Goal: Task Accomplishment & Management: Manage account settings

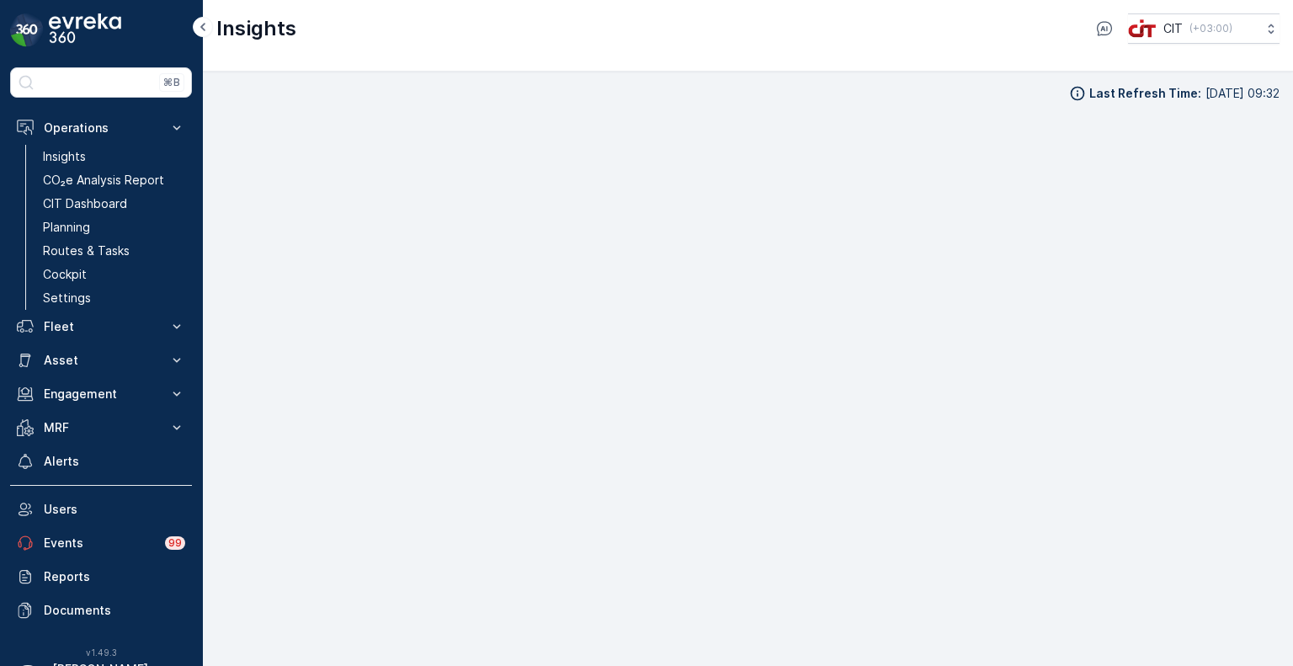
scroll to position [13, 0]
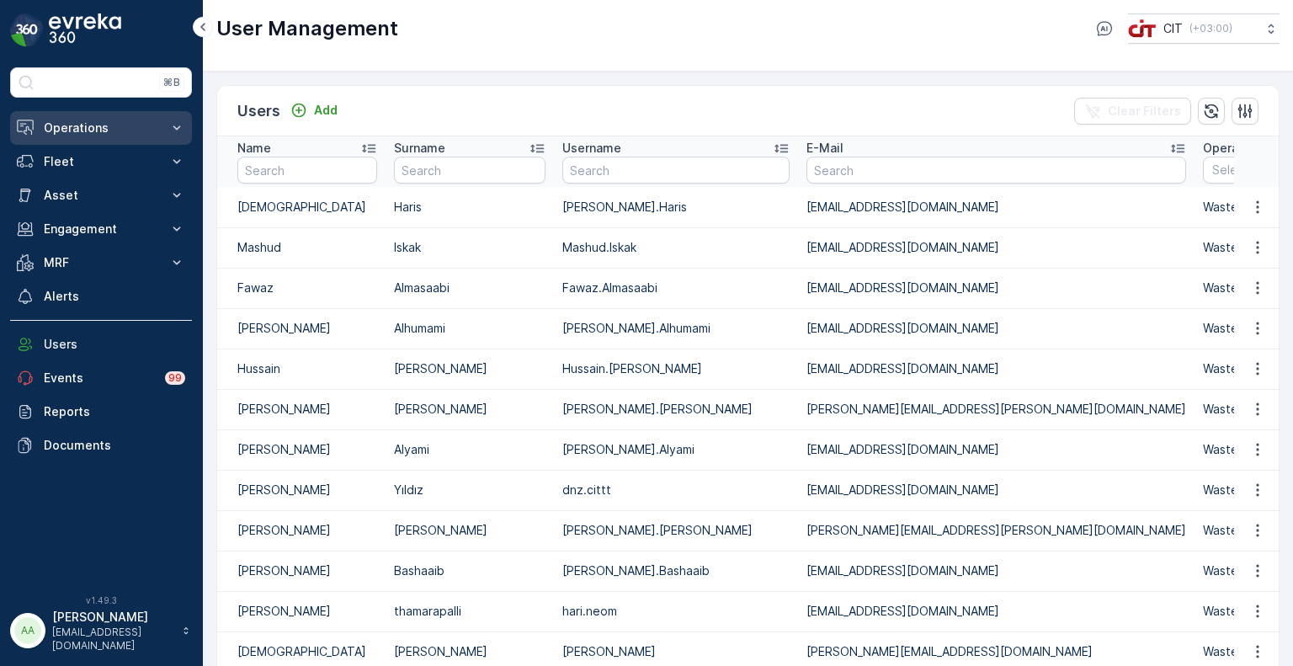
click at [58, 134] on p "Operations" at bounding box center [101, 128] width 115 height 17
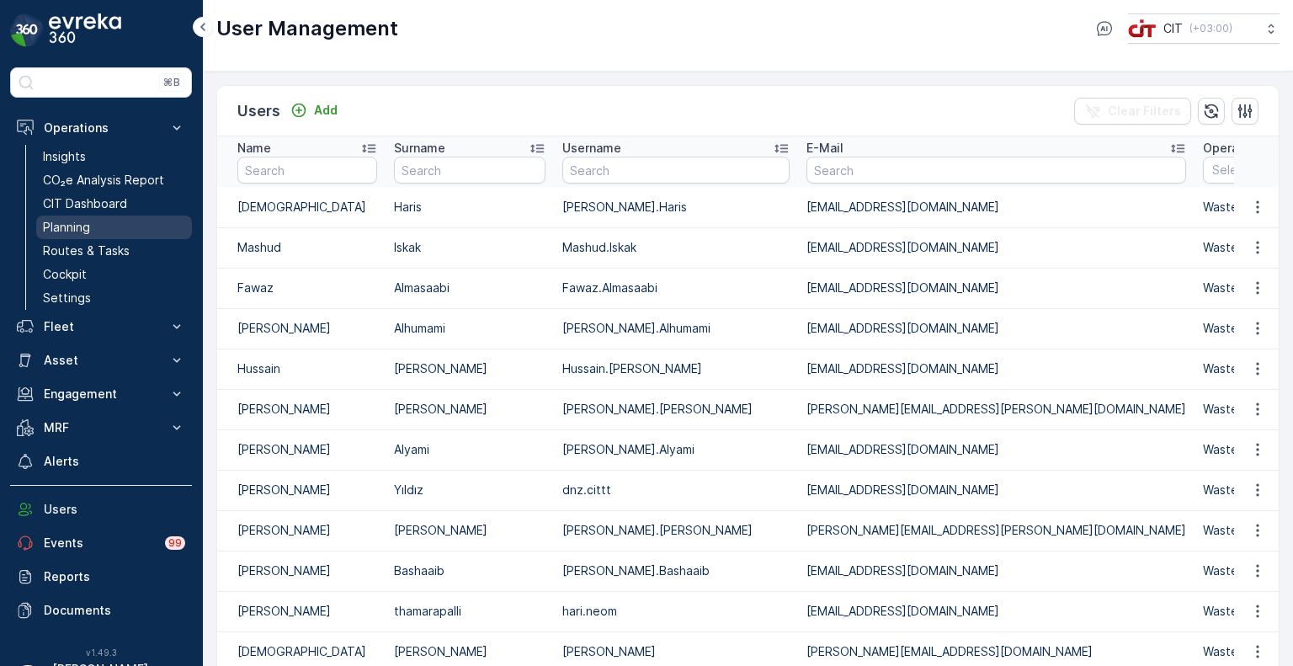
click at [79, 226] on p "Planning" at bounding box center [66, 227] width 47 height 17
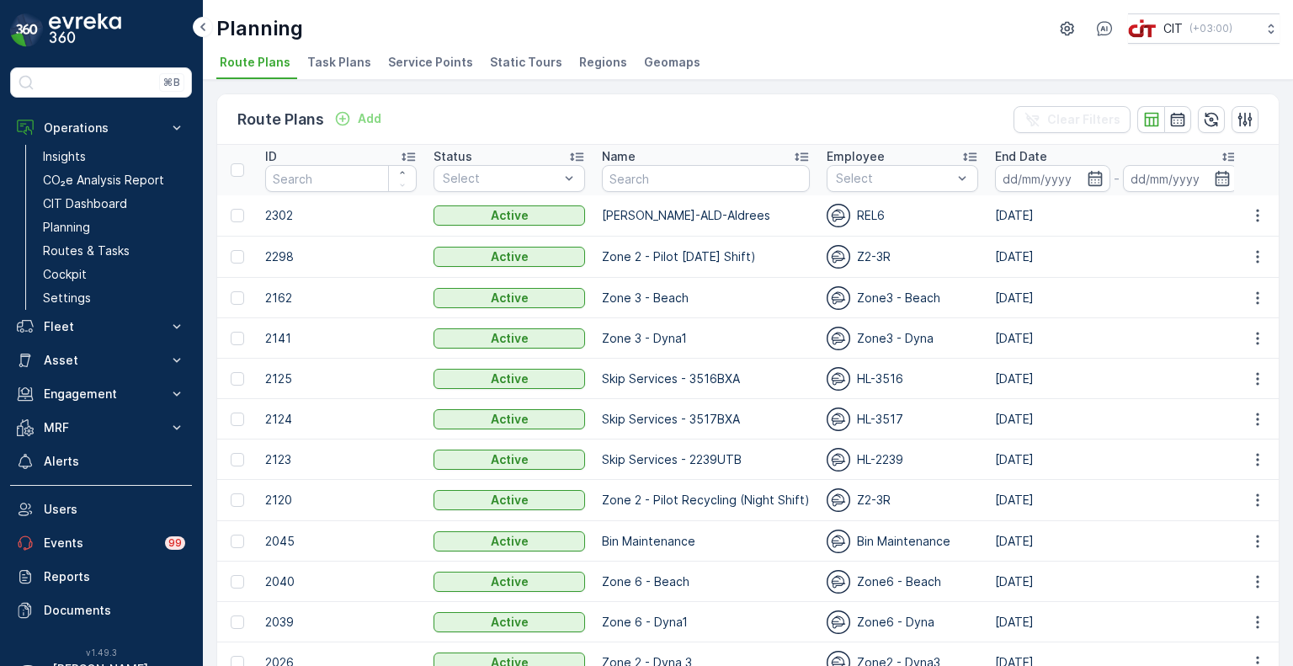
click at [433, 67] on span "Service Points" at bounding box center [430, 62] width 85 height 17
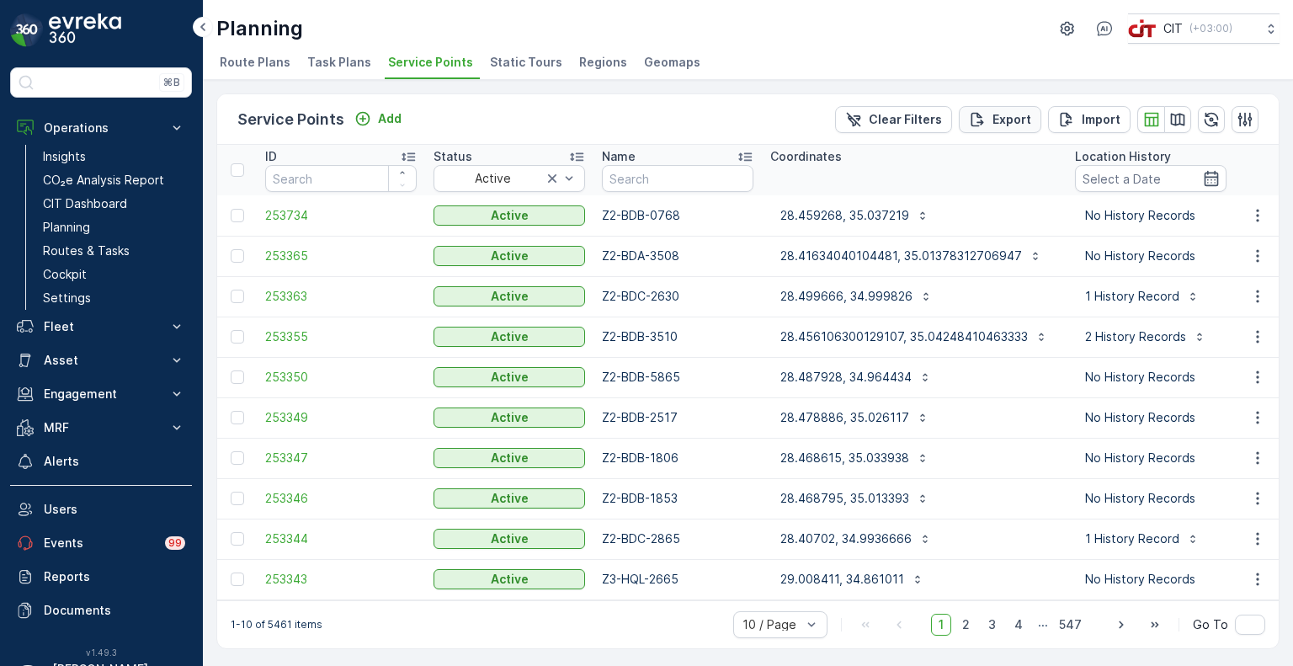
click at [1000, 113] on p "Export" at bounding box center [1012, 119] width 39 height 17
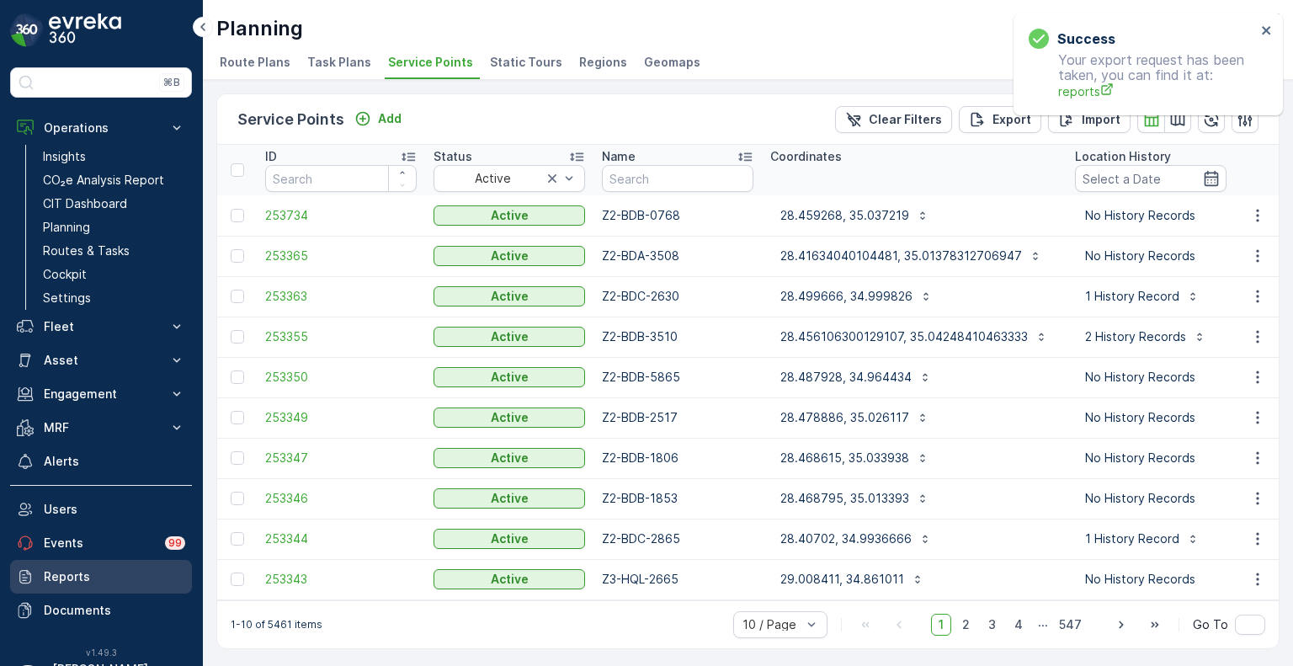
drag, startPoint x: 71, startPoint y: 582, endPoint x: 81, endPoint y: 585, distance: 10.7
click at [71, 582] on p "Reports" at bounding box center [114, 576] width 141 height 17
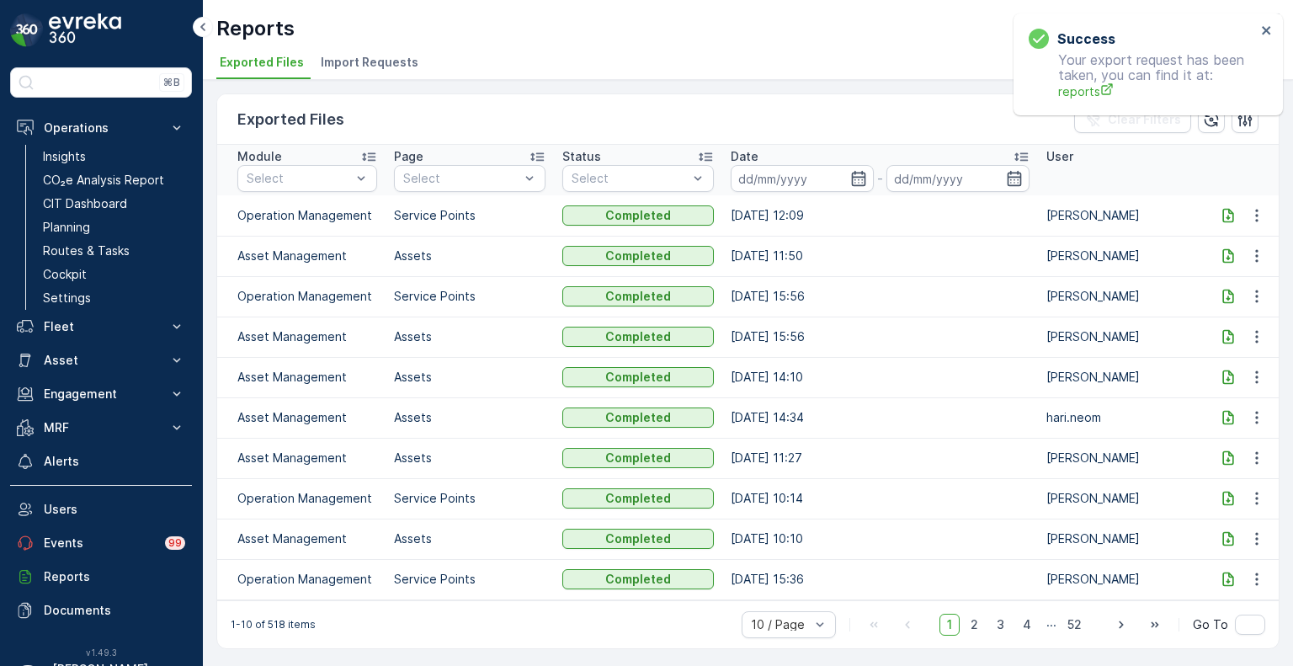
click at [1228, 216] on icon at bounding box center [1228, 215] width 11 height 14
click at [1223, 255] on icon at bounding box center [1228, 256] width 11 height 14
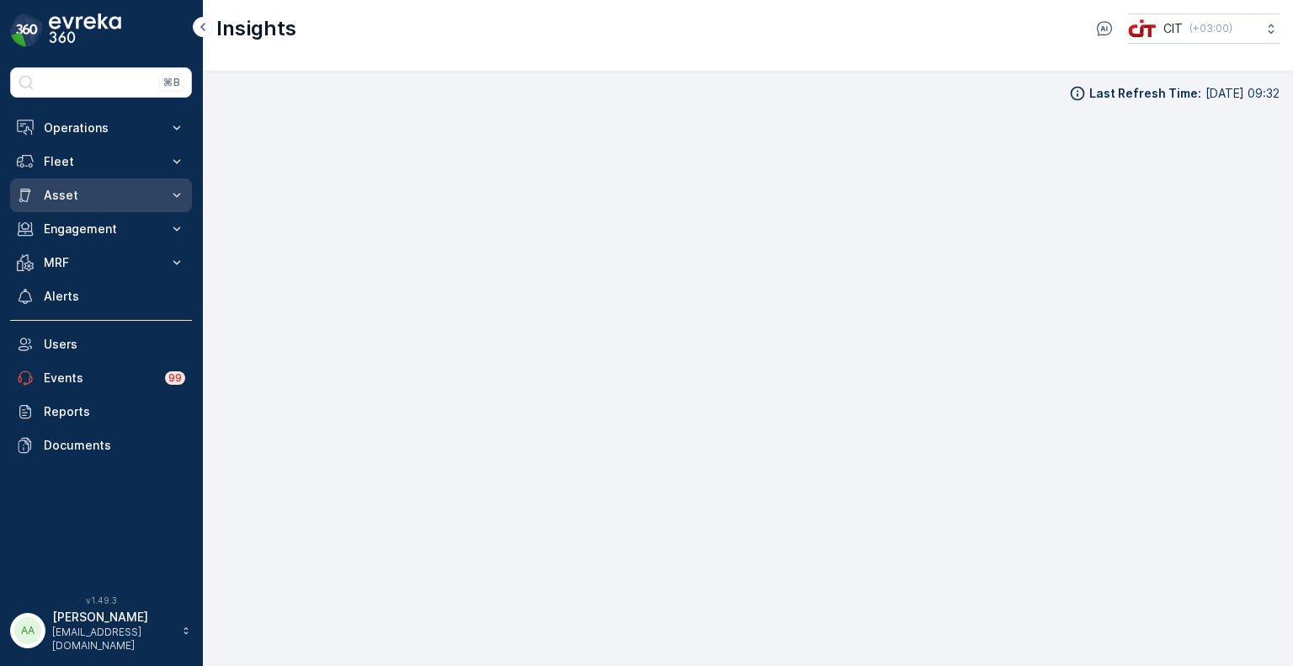
click at [64, 195] on p "Asset" at bounding box center [101, 195] width 115 height 17
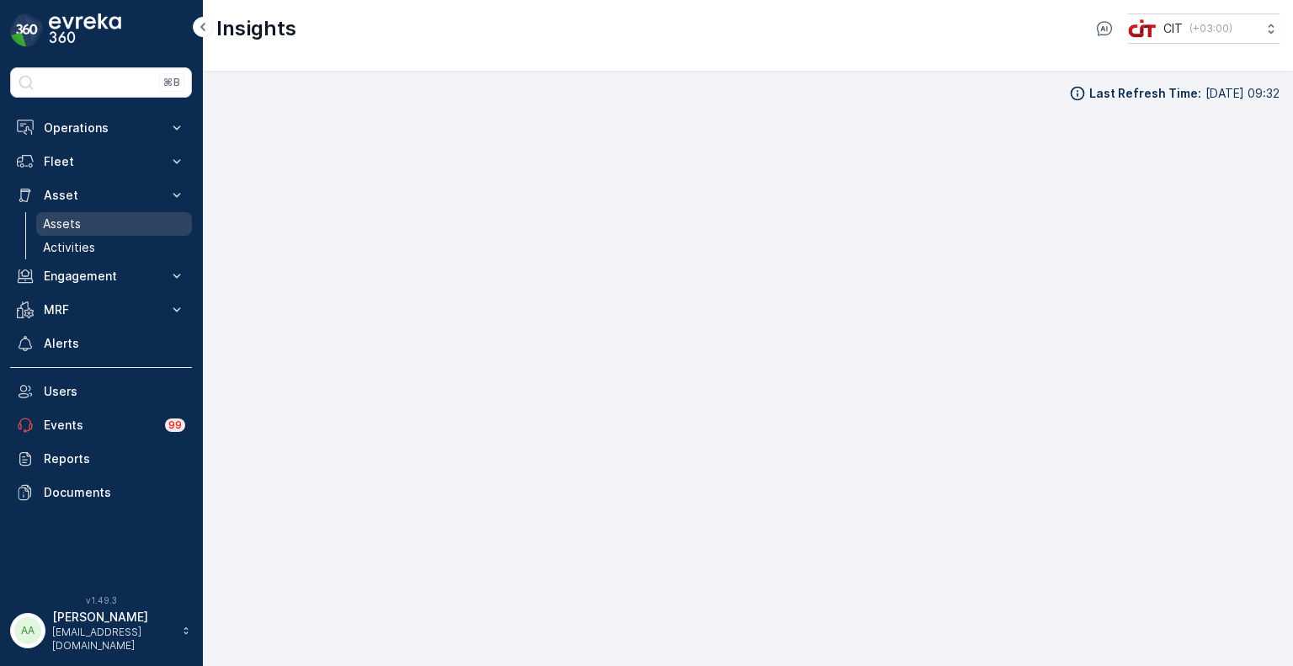
click at [83, 232] on link "Assets" at bounding box center [114, 224] width 156 height 24
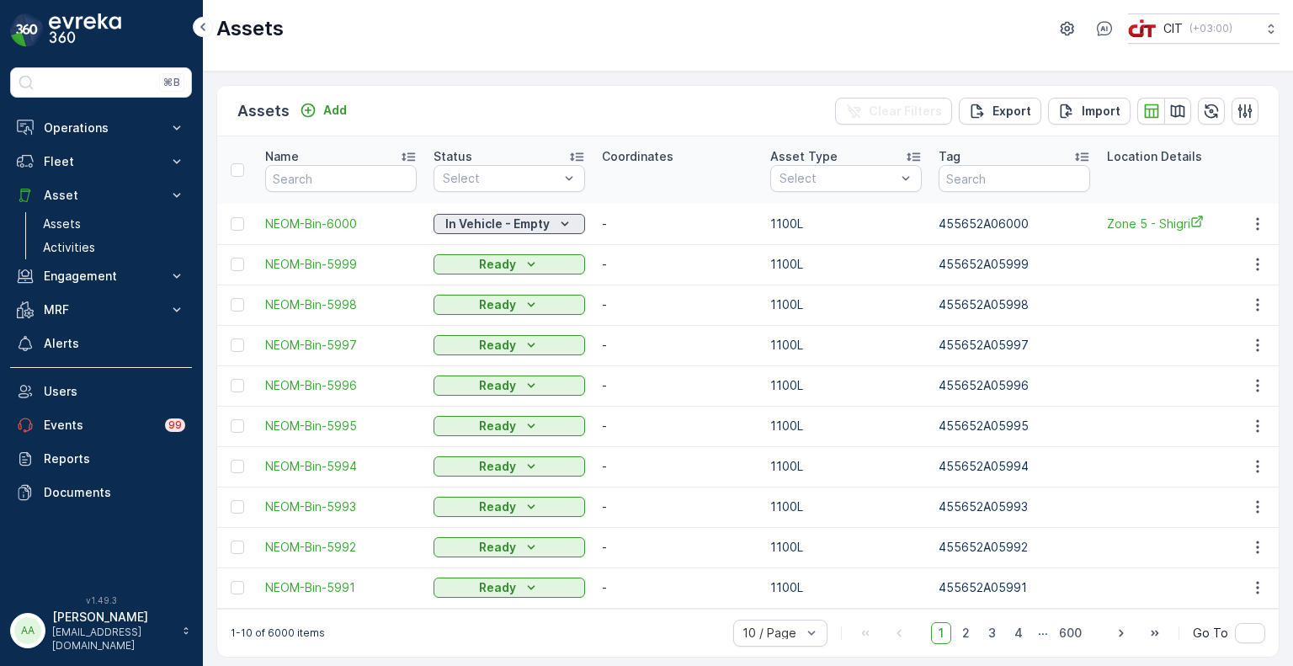
click at [568, 225] on icon "In Vehicle - Empty" at bounding box center [565, 224] width 17 height 17
click at [449, 250] on span "Ready" at bounding box center [462, 248] width 36 height 17
click at [989, 107] on div "Export" at bounding box center [1000, 111] width 62 height 17
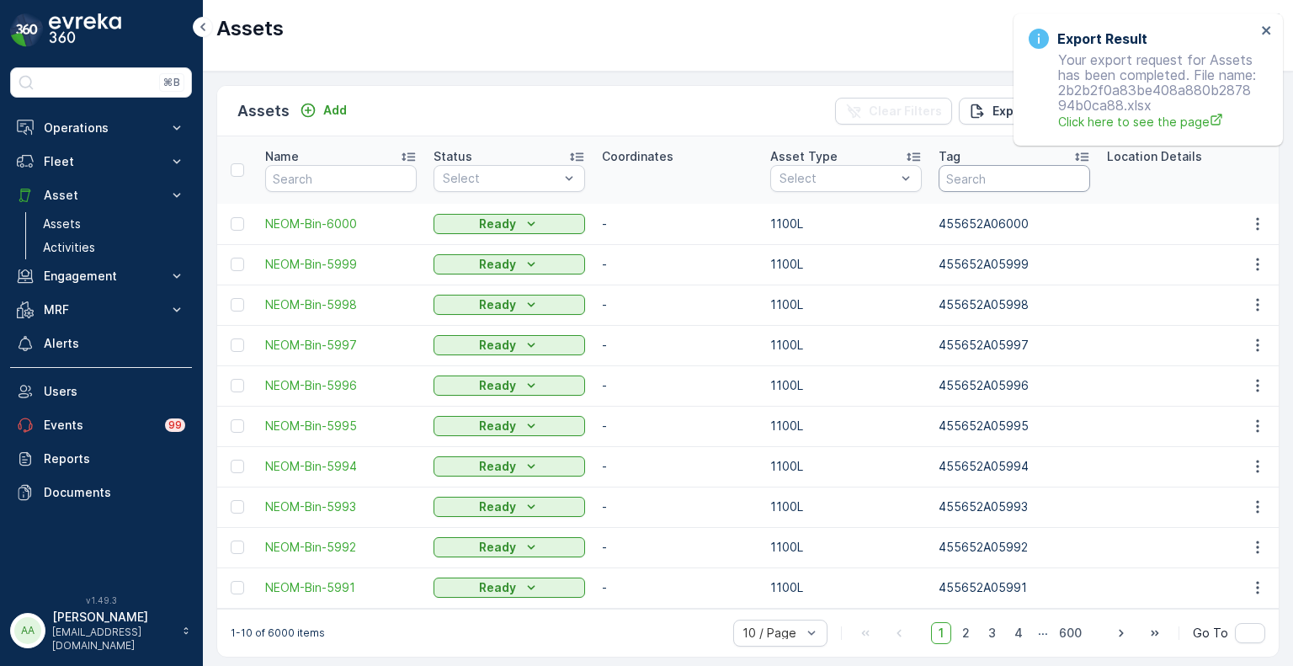
click at [987, 181] on input "text" at bounding box center [1015, 178] width 152 height 27
paste input "0105"
type input "0105"
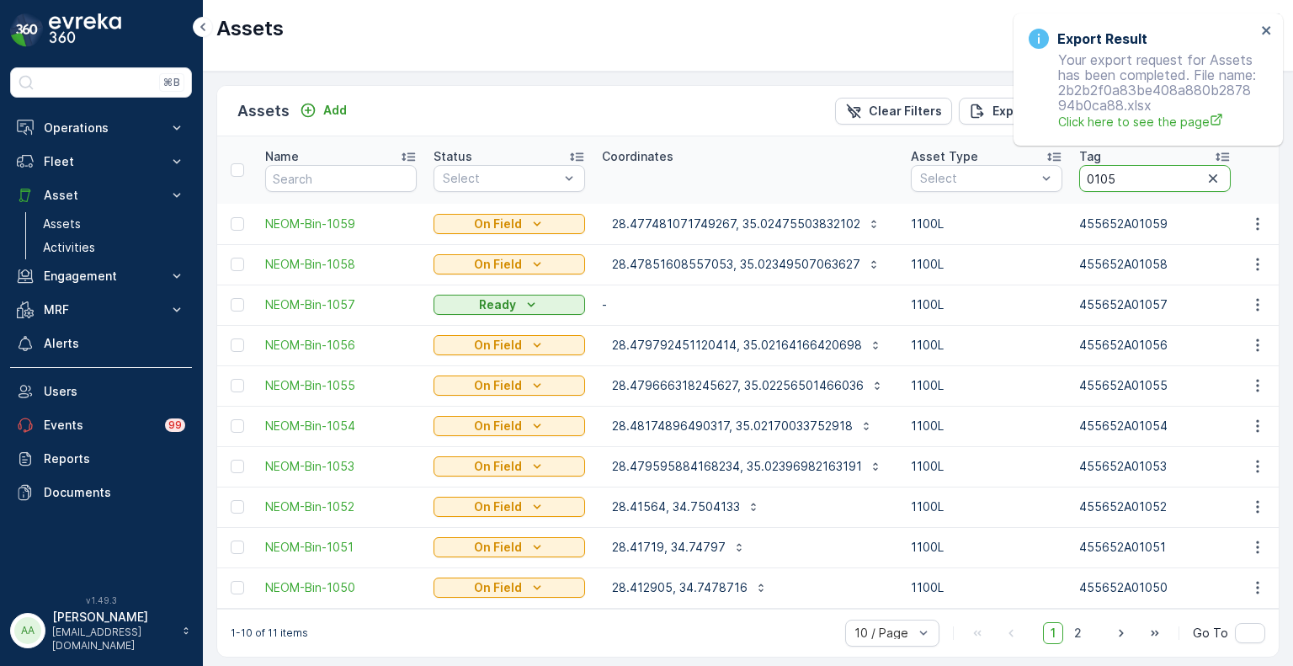
click at [1084, 179] on input "0105" at bounding box center [1156, 178] width 152 height 27
type input "00105"
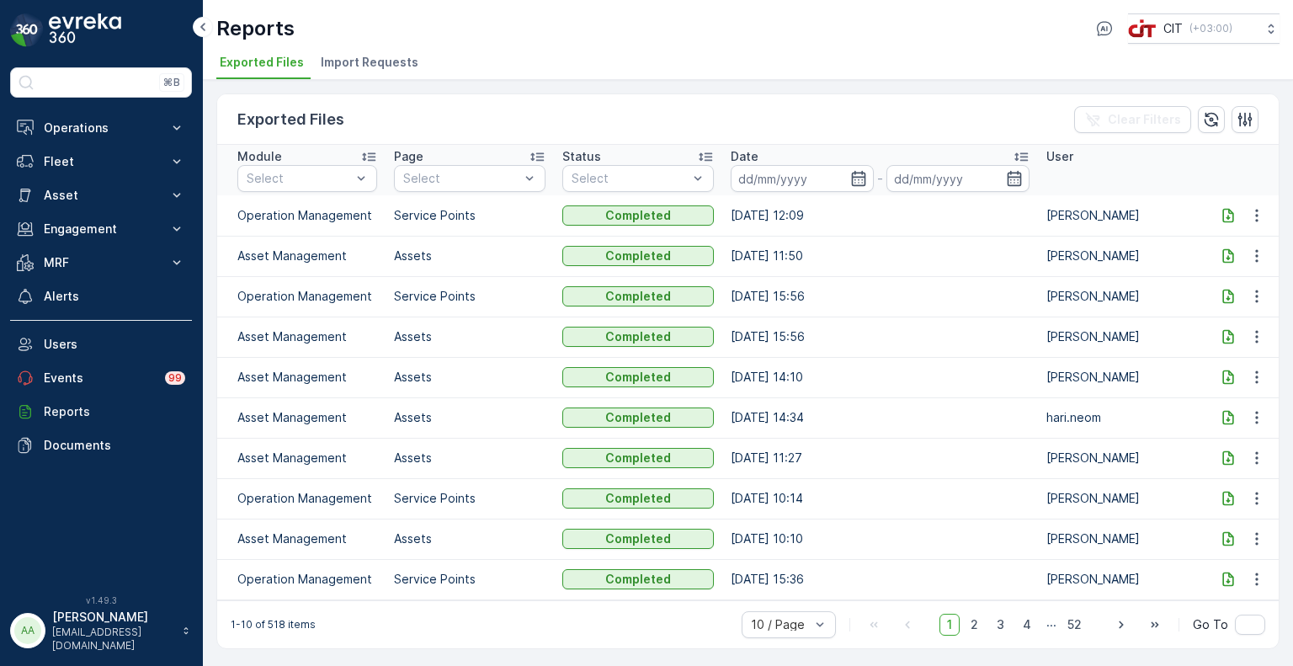
click at [1229, 252] on icon at bounding box center [1228, 256] width 11 height 14
click at [1228, 211] on icon at bounding box center [1228, 215] width 17 height 17
